Goal: Transaction & Acquisition: Purchase product/service

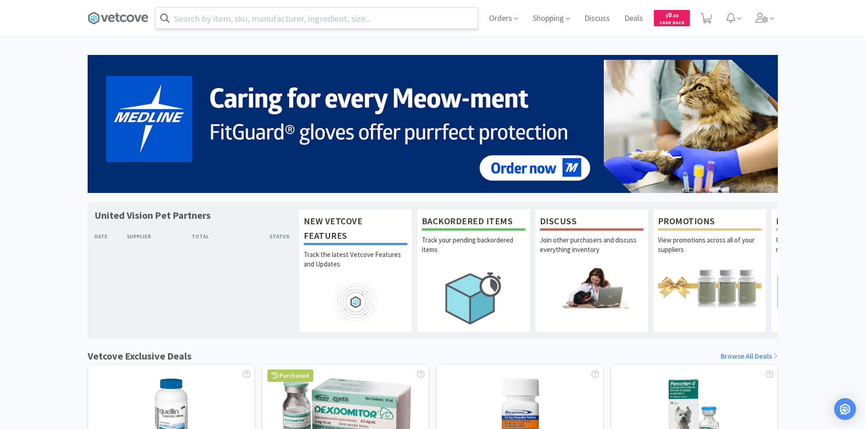
click at [262, 25] on input "text" at bounding box center [317, 18] width 322 height 21
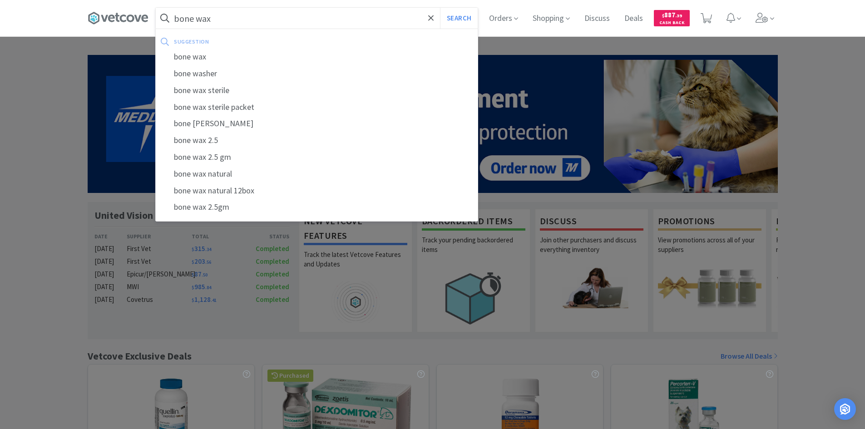
type input "bone wax"
click at [440, 8] on button "Search" at bounding box center [459, 18] width 38 height 21
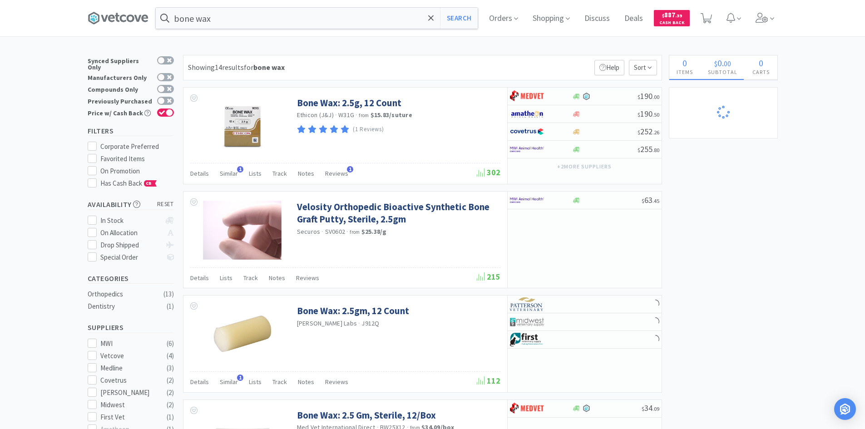
select select "2"
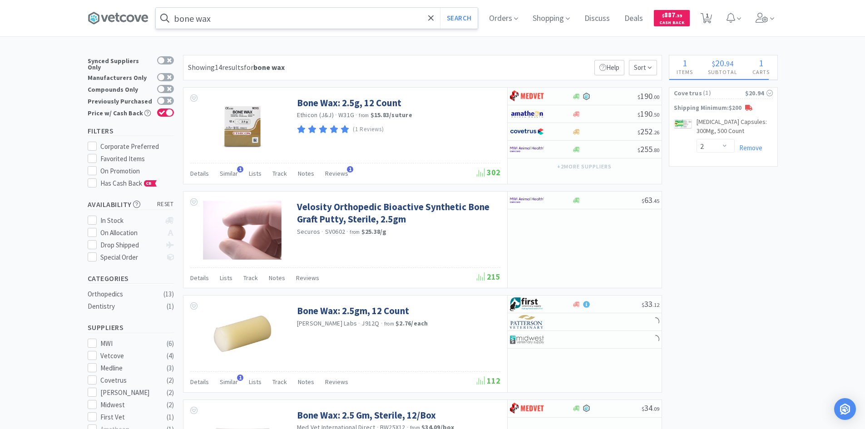
select select "1"
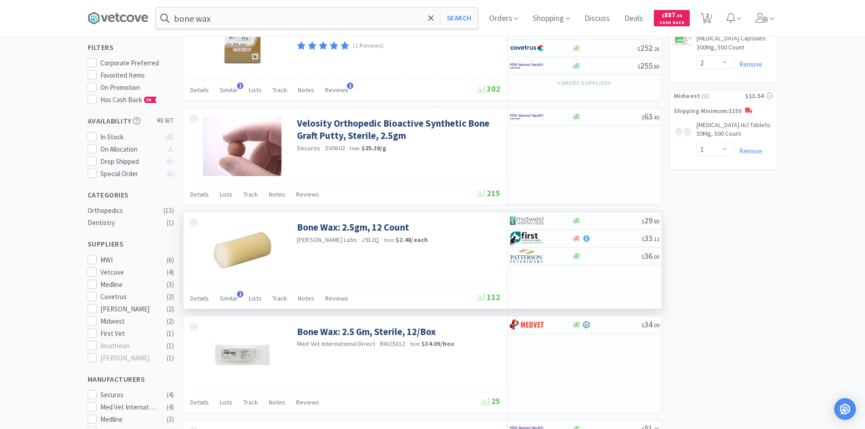
scroll to position [91, 0]
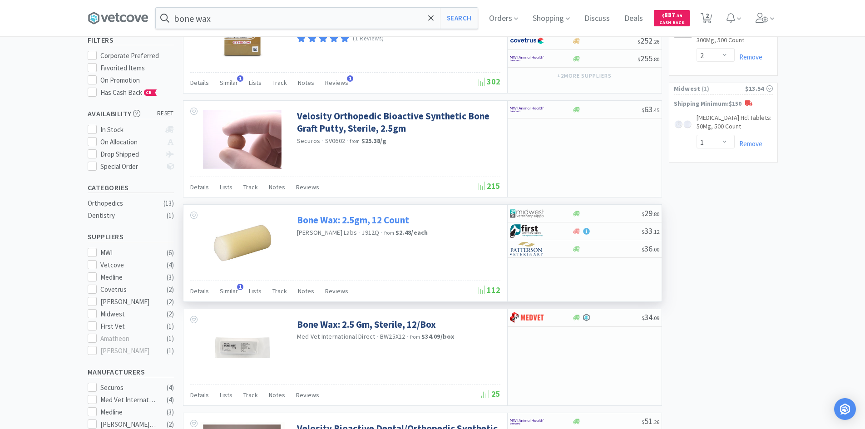
click at [376, 223] on link "Bone Wax: 2.5gm, 12 Count" at bounding box center [353, 220] width 112 height 12
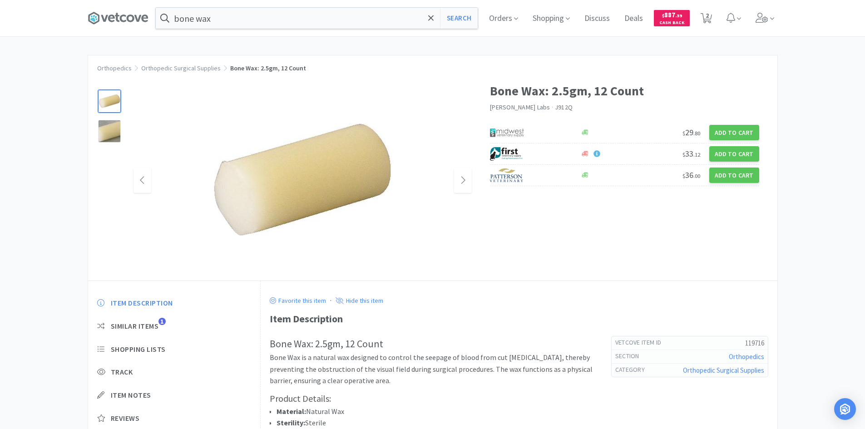
click at [332, 187] on img at bounding box center [303, 181] width 182 height 182
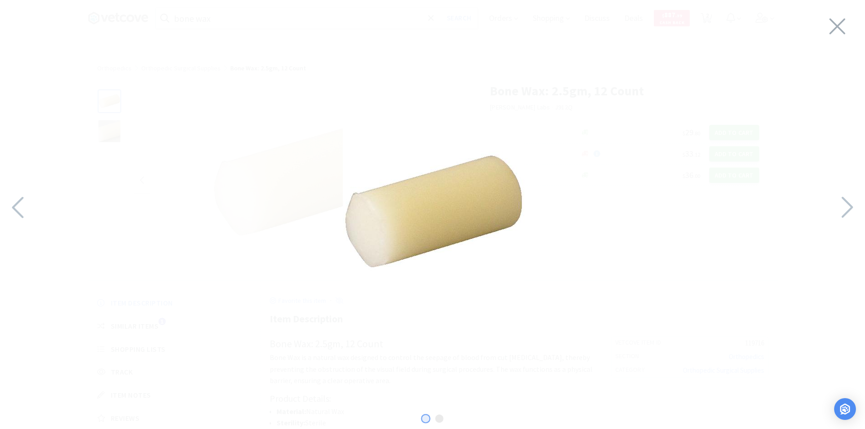
click at [392, 258] on img at bounding box center [434, 213] width 182 height 182
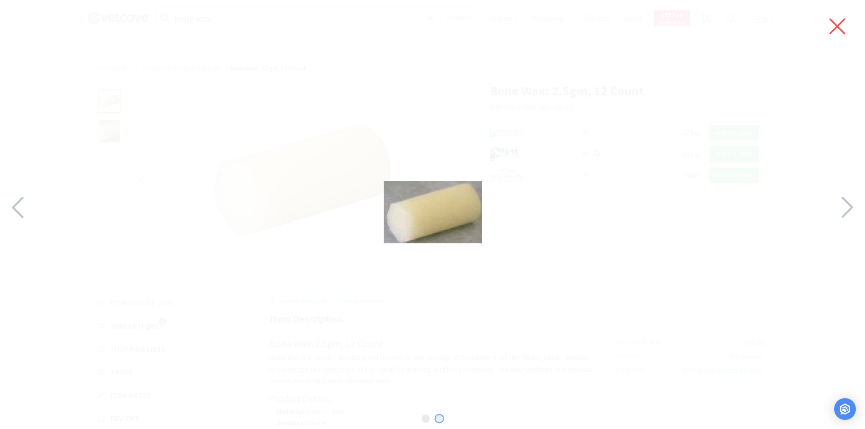
click at [834, 30] on icon at bounding box center [838, 27] width 16 height 16
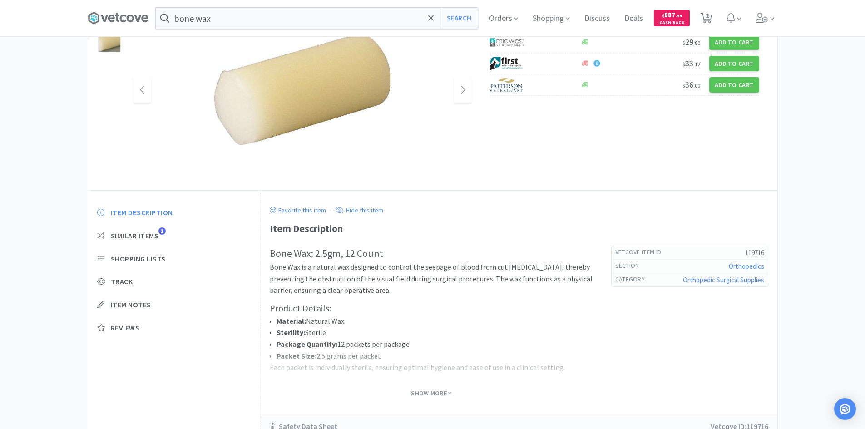
scroll to position [91, 0]
click at [422, 326] on li "Material: Natural Wax" at bounding box center [435, 321] width 317 height 12
click at [434, 391] on span "Show More" at bounding box center [431, 393] width 40 height 9
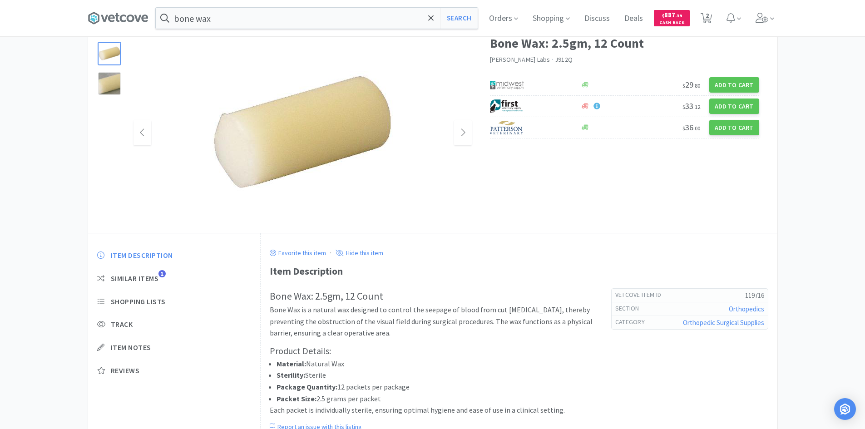
scroll to position [0, 0]
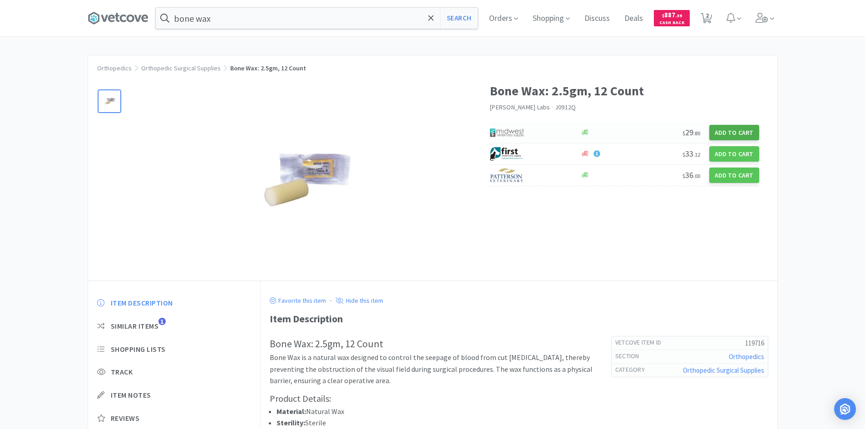
click at [743, 130] on button "Add to Cart" at bounding box center [734, 132] width 50 height 15
select select "1"
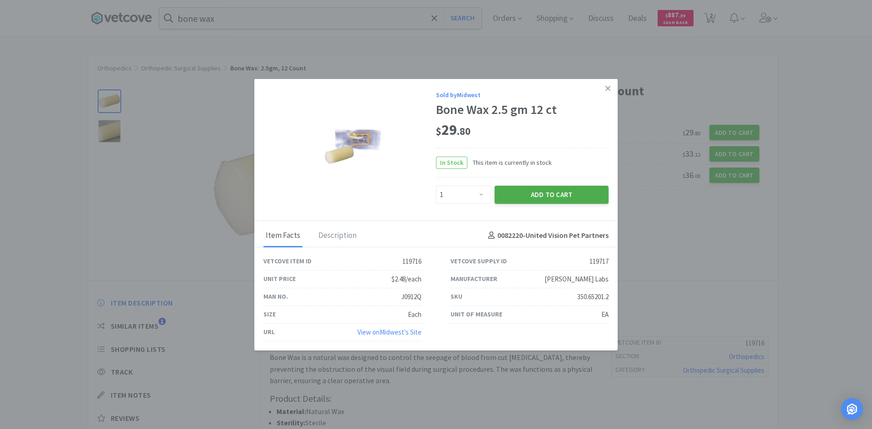
click at [530, 200] on button "Add to Cart" at bounding box center [552, 195] width 114 height 18
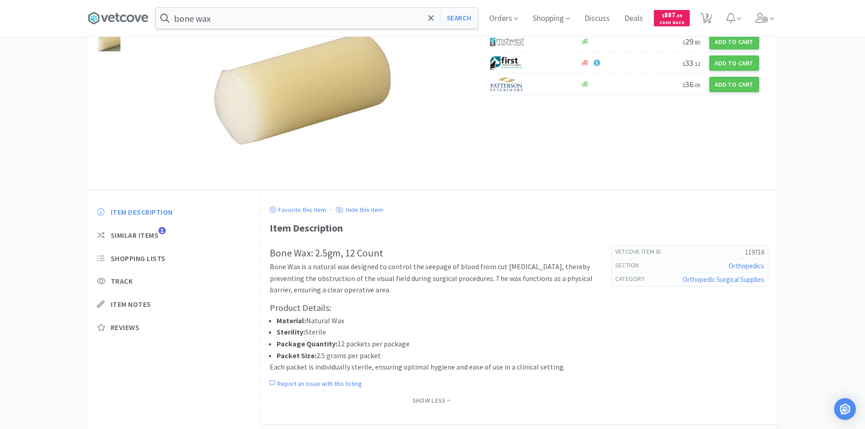
select select "2"
select select "1"
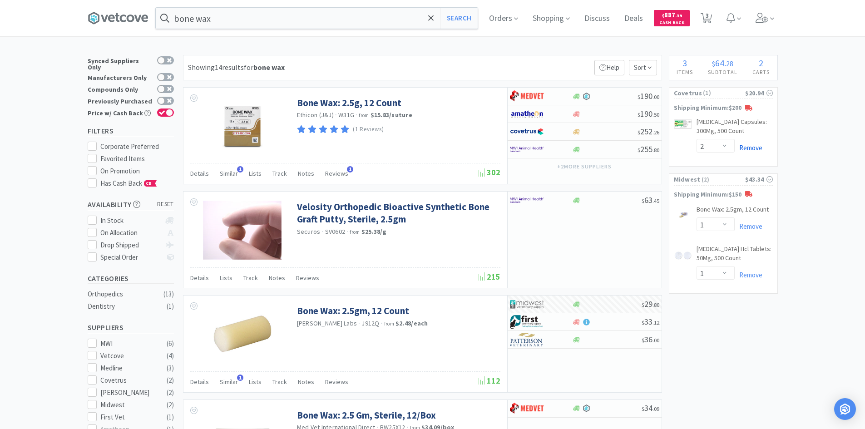
click at [748, 147] on link "Remove" at bounding box center [749, 148] width 28 height 9
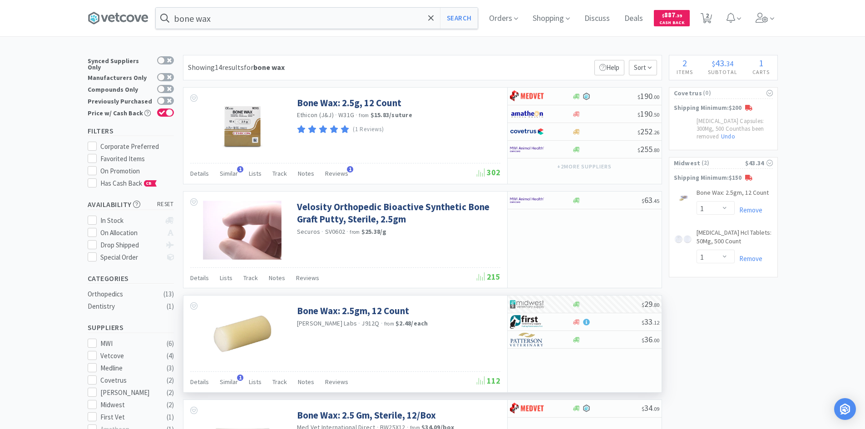
click at [437, 338] on div "Bone Wax: 2.5gm, 12 Count [PERSON_NAME] Labs · J912Q · from $2.48 / each" at bounding box center [345, 333] width 324 height 75
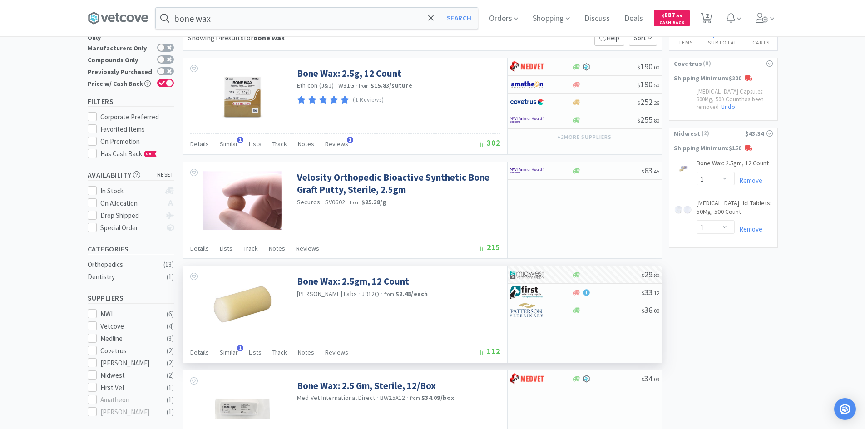
scroll to position [45, 0]
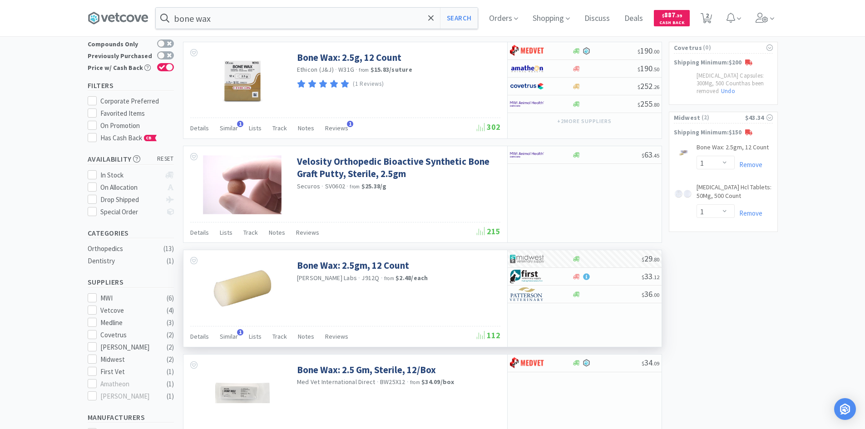
click at [444, 289] on div "Bone Wax: 2.5gm, 12 Count [PERSON_NAME] Labs · J912Q · from $2.48 / each" at bounding box center [345, 287] width 324 height 75
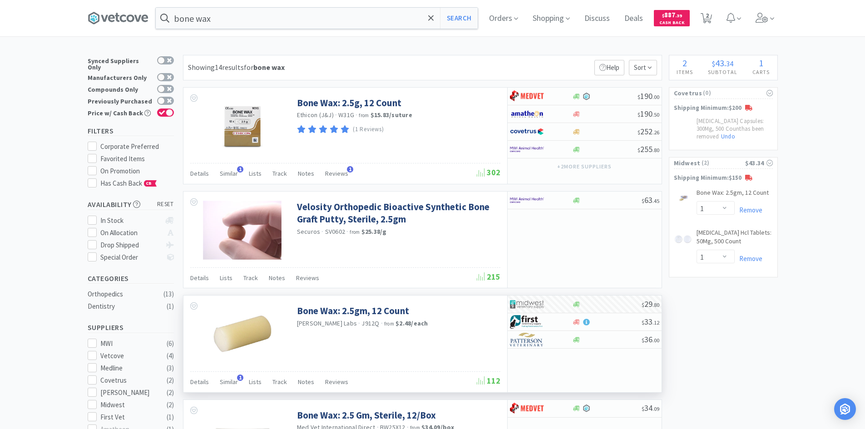
click at [454, 328] on div "[PERSON_NAME] Labs · J912Q · from $2.48 / each" at bounding box center [397, 324] width 201 height 10
click at [228, 126] on img at bounding box center [242, 126] width 59 height 59
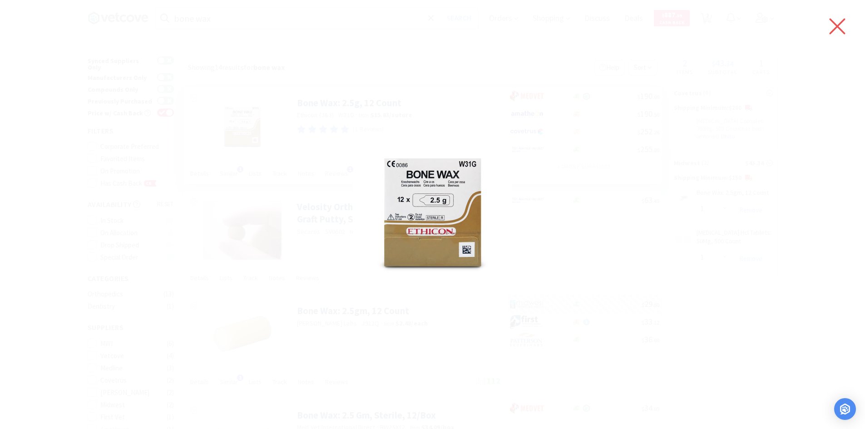
click at [835, 30] on icon at bounding box center [838, 27] width 16 height 16
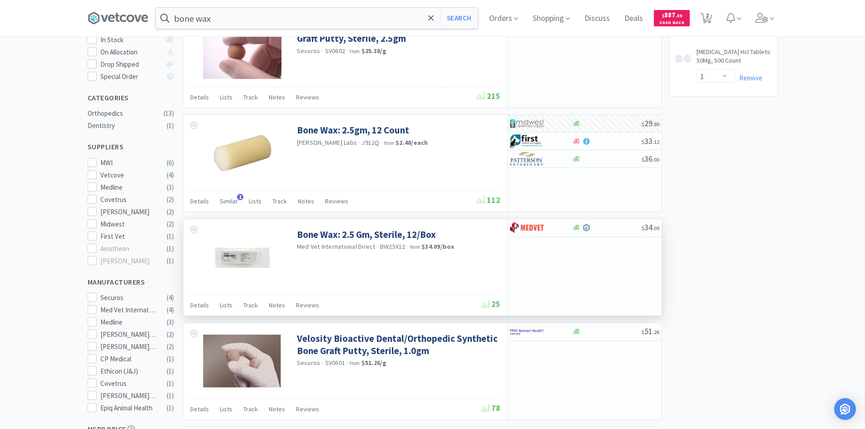
scroll to position [182, 0]
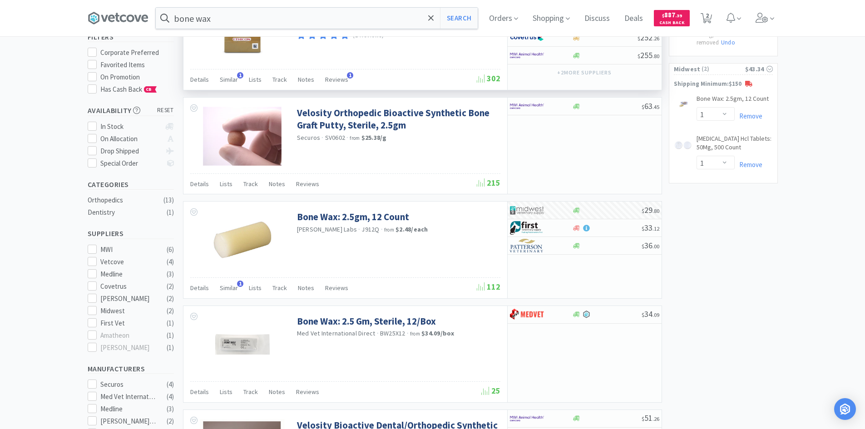
scroll to position [0, 0]
